Goal: Register for event/course

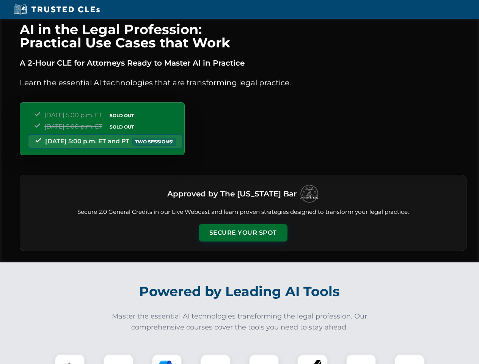
click at [243, 233] on button "Secure Your Spot" at bounding box center [243, 232] width 89 height 17
click at [70, 359] on img at bounding box center [70, 369] width 22 height 22
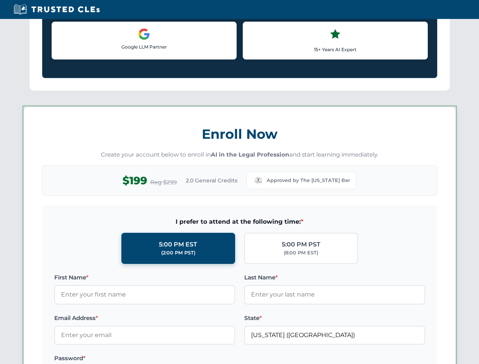
click at [167, 359] on label "Password *" at bounding box center [144, 358] width 181 height 9
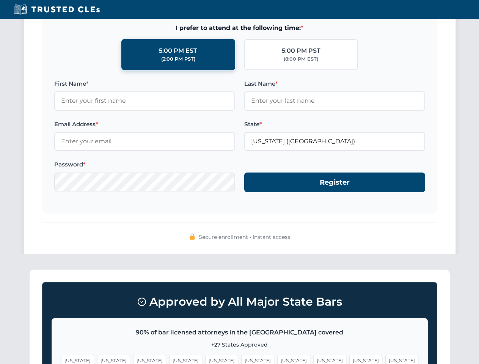
click at [349, 359] on span "[US_STATE]" at bounding box center [365, 360] width 33 height 11
